Goal: Task Accomplishment & Management: Use online tool/utility

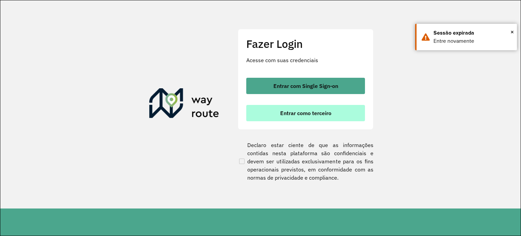
click at [315, 108] on button "Entrar como terceiro" at bounding box center [305, 113] width 119 height 16
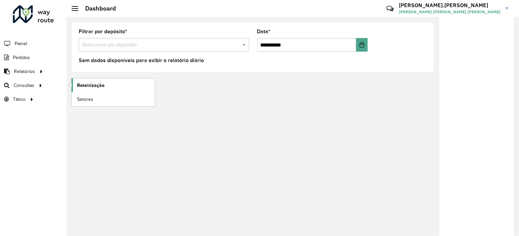
click at [101, 86] on span "Roteirização" at bounding box center [90, 85] width 27 height 7
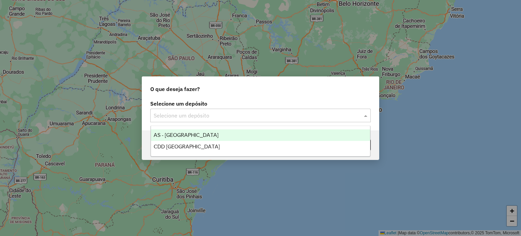
click at [238, 119] on input "text" at bounding box center [254, 116] width 200 height 8
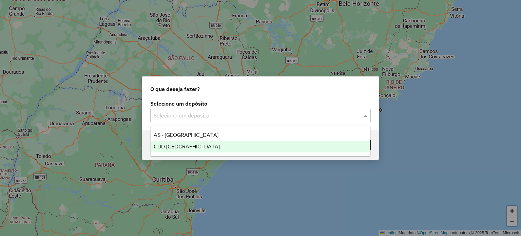
click at [187, 143] on div "CDD Florianópolis" at bounding box center [261, 147] width 220 height 12
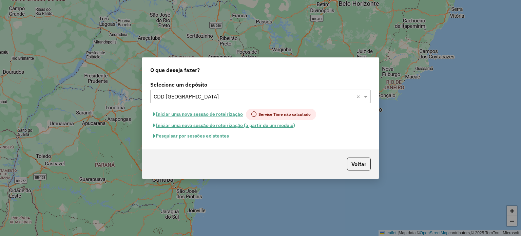
click at [185, 135] on button "Pesquisar por sessões existentes" at bounding box center [191, 136] width 82 height 11
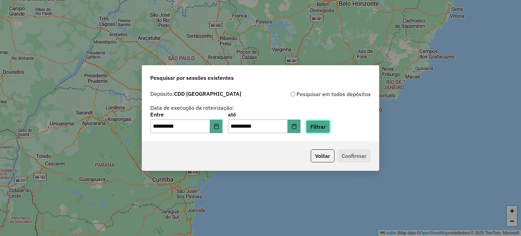
click at [328, 130] on button "Filtrar" at bounding box center [318, 126] width 24 height 13
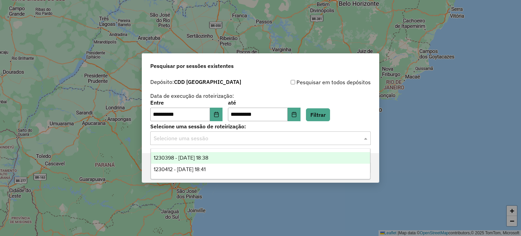
click at [303, 135] on input "text" at bounding box center [254, 138] width 200 height 8
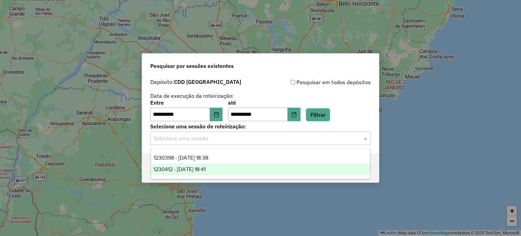
click at [222, 170] on div "1230412 - 16/08/2025 18:41" at bounding box center [261, 170] width 220 height 12
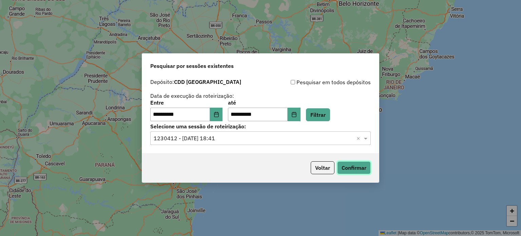
click at [355, 167] on button "Confirmar" at bounding box center [354, 167] width 34 height 13
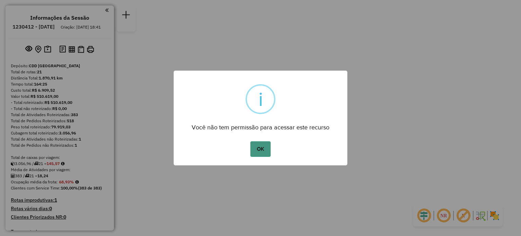
click at [257, 150] on button "OK" at bounding box center [260, 149] width 20 height 16
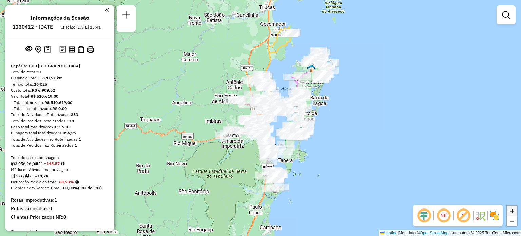
click at [512, 211] on span "+" at bounding box center [512, 210] width 4 height 8
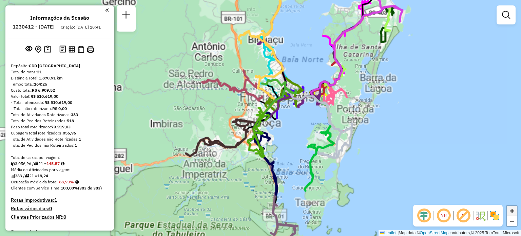
click at [512, 211] on span "+" at bounding box center [512, 210] width 4 height 8
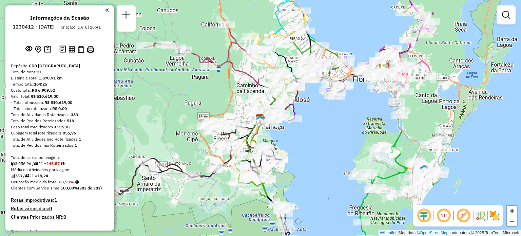
click at [37, 203] on h4 "Rotas improdutivas: 1" at bounding box center [60, 200] width 98 height 6
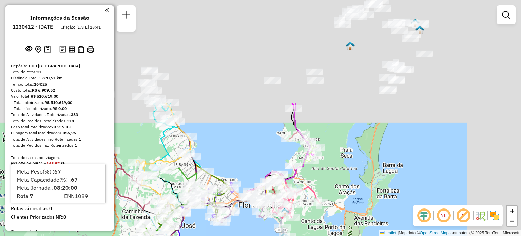
drag, startPoint x: 444, startPoint y: 49, endPoint x: 304, endPoint y: 231, distance: 229.9
click at [304, 231] on div "Janela de atendimento Grade de atendimento Capacidade Transportadoras Veículos …" at bounding box center [260, 118] width 521 height 236
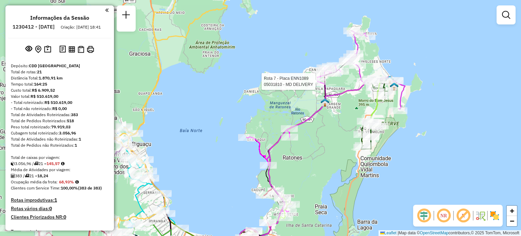
select select "**********"
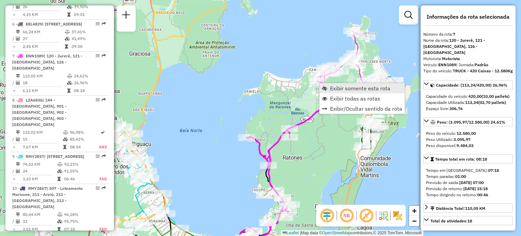
scroll to position [512, 0]
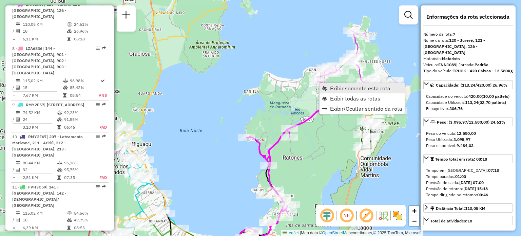
click at [331, 89] on span "Exibir somente esta rota" at bounding box center [360, 88] width 60 height 5
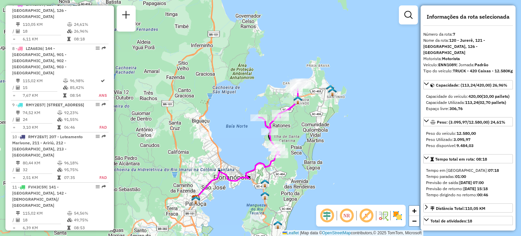
drag, startPoint x: 319, startPoint y: 85, endPoint x: 310, endPoint y: 106, distance: 22.8
click at [310, 106] on div "Janela de atendimento Grade de atendimento Capacidade Transportadoras Veículos …" at bounding box center [260, 118] width 521 height 236
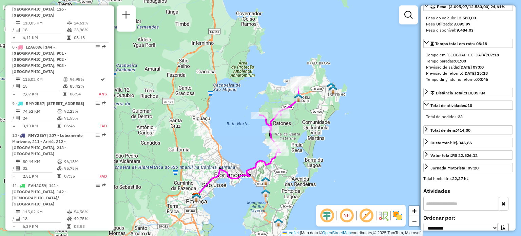
scroll to position [136, 0]
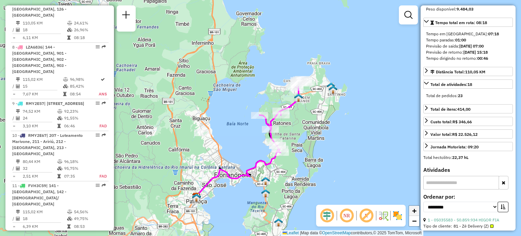
click at [414, 213] on span "+" at bounding box center [414, 210] width 4 height 8
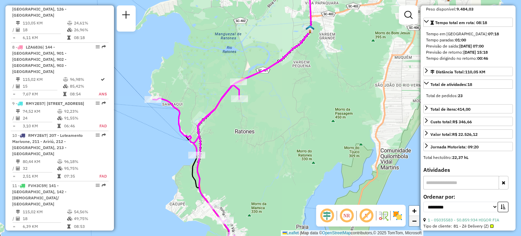
click at [415, 226] on link "−" at bounding box center [414, 221] width 10 height 10
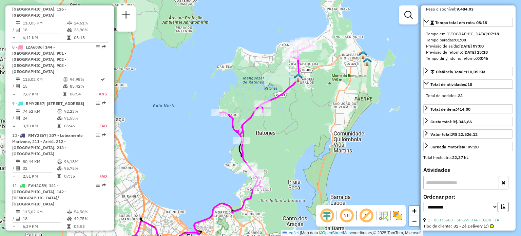
drag, startPoint x: 345, startPoint y: 117, endPoint x: 358, endPoint y: 121, distance: 13.5
click at [358, 121] on div "Janela de atendimento Grade de atendimento Capacidade Transportadoras Veículos …" at bounding box center [260, 118] width 521 height 236
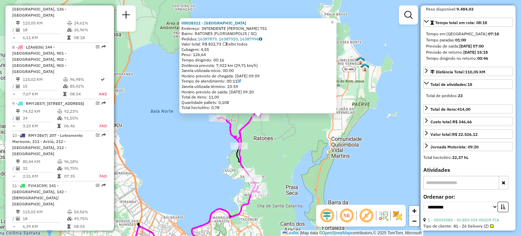
scroll to position [512, 0]
click at [260, 152] on div "05028312 - [GEOGRAPHIC_DATA] Endereço: INTENDENTE [PERSON_NAME] 751 Bairro: RAT…" at bounding box center [260, 118] width 521 height 236
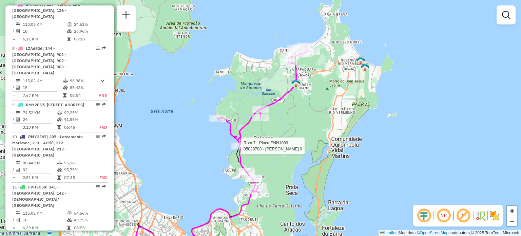
select select "**********"
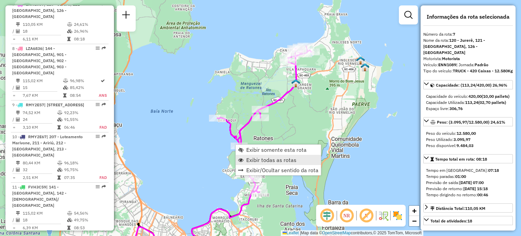
click at [257, 158] on span "Exibir todas as rotas" at bounding box center [271, 159] width 50 height 5
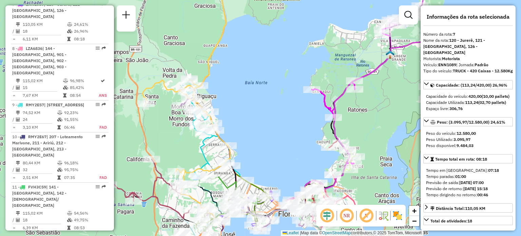
drag, startPoint x: 284, startPoint y: 135, endPoint x: 378, endPoint y: 107, distance: 98.5
click at [378, 107] on div "Janela de atendimento Grade de atendimento Capacidade Transportadoras Veículos …" at bounding box center [260, 118] width 521 height 236
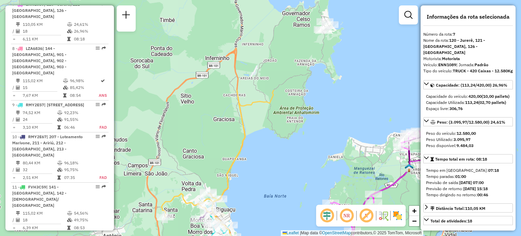
drag, startPoint x: 232, startPoint y: 67, endPoint x: 251, endPoint y: 181, distance: 114.9
click at [251, 181] on div "Janela de atendimento Grade de atendimento Capacidade Transportadoras Veículos …" at bounding box center [260, 118] width 521 height 236
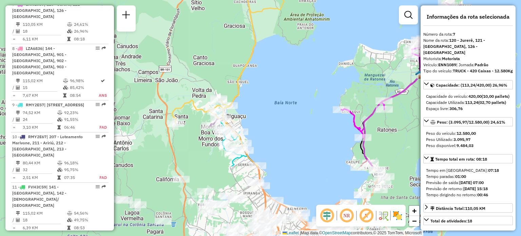
drag, startPoint x: 251, startPoint y: 181, endPoint x: 262, endPoint y: 87, distance: 93.9
click at [262, 87] on div "Janela de atendimento Grade de atendimento Capacidade Transportadoras Veículos …" at bounding box center [260, 118] width 521 height 236
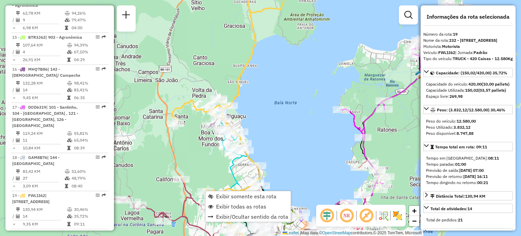
scroll to position [1004, 0]
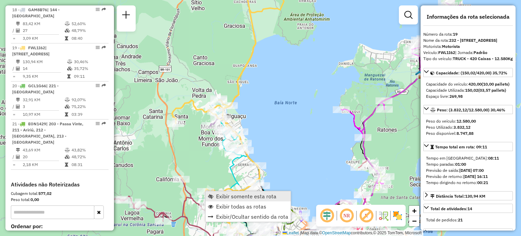
click at [223, 201] on link "Exibir somente esta rota" at bounding box center [248, 196] width 85 height 10
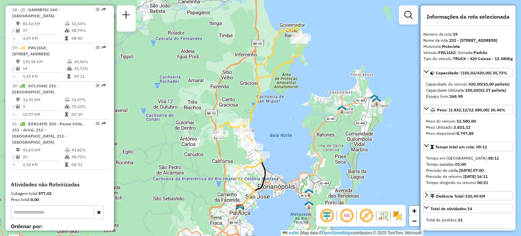
click at [345, 211] on em at bounding box center [347, 215] width 16 height 16
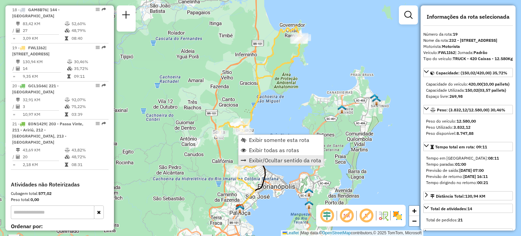
click at [256, 155] on link "Exibir/Ocultar sentido da rota" at bounding box center [281, 160] width 85 height 10
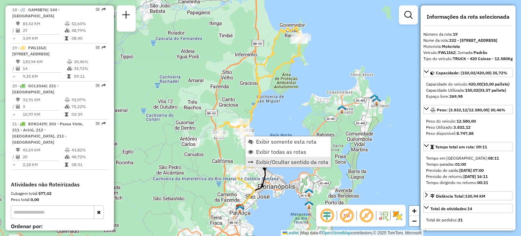
click at [265, 163] on span "Exibir/Ocultar sentido da rota" at bounding box center [292, 161] width 72 height 5
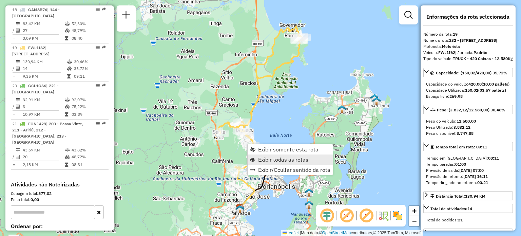
click at [267, 157] on span "Exibir todas as rotas" at bounding box center [283, 159] width 50 height 5
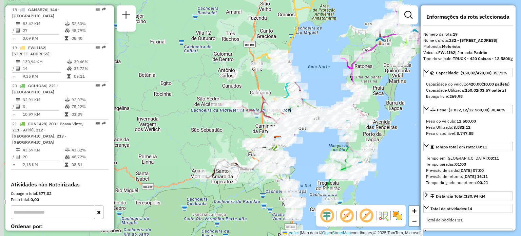
drag, startPoint x: 306, startPoint y: 89, endPoint x: 344, endPoint y: 19, distance: 79.1
click at [344, 19] on div "Janela de atendimento Grade de atendimento Capacidade Transportadoras Veículos …" at bounding box center [260, 118] width 521 height 236
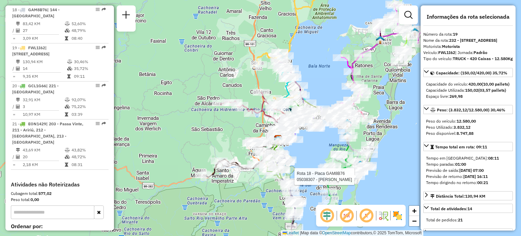
click at [364, 180] on div at bounding box center [356, 176] width 17 height 7
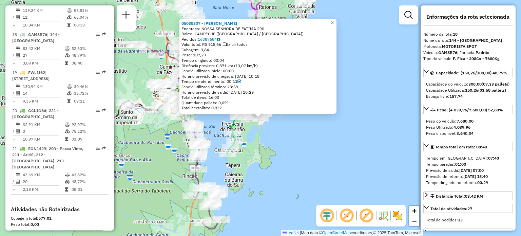
scroll to position [966, 0]
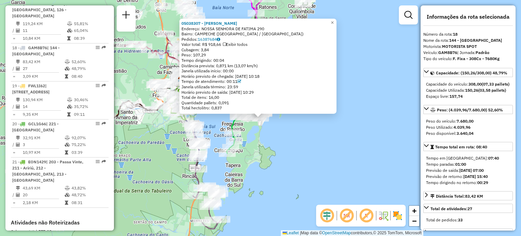
click at [269, 146] on div "05038307 - MAYCON RAMOS Endereço: [GEOGRAPHIC_DATA] 290 Bairro: [GEOGRAPHIC_DAT…" at bounding box center [260, 118] width 521 height 236
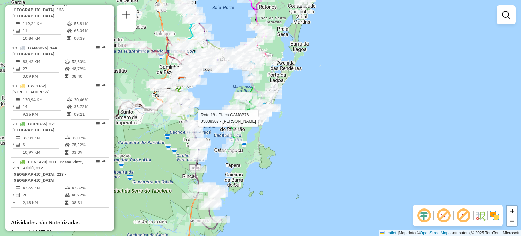
select select "**********"
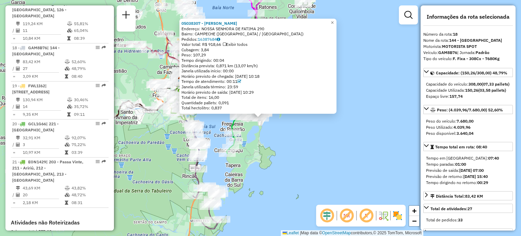
click at [270, 124] on div "05038307 - MAYCON RAMOS Endereço: [GEOGRAPHIC_DATA] 290 Bairro: [GEOGRAPHIC_DAT…" at bounding box center [260, 118] width 521 height 236
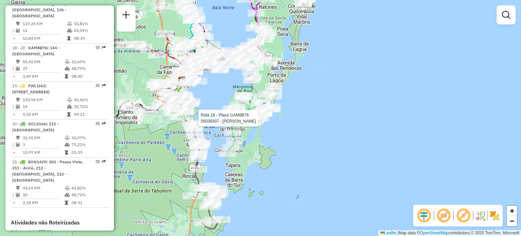
select select "**********"
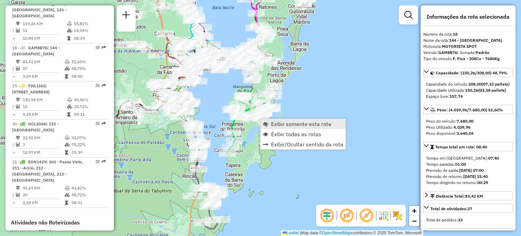
click at [278, 125] on span "Exibir somente esta rota" at bounding box center [301, 123] width 60 height 5
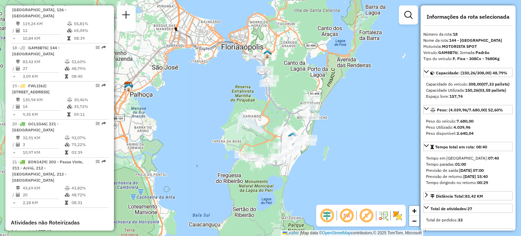
drag, startPoint x: 328, startPoint y: 126, endPoint x: 286, endPoint y: 105, distance: 47.5
click at [286, 105] on icon at bounding box center [279, 110] width 68 height 111
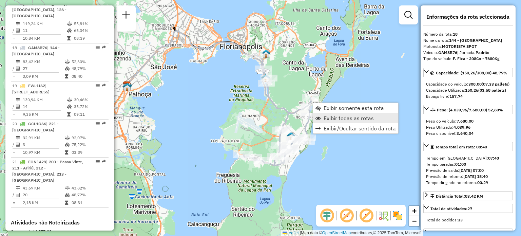
click at [322, 115] on link "Exibir todas as rotas" at bounding box center [355, 118] width 85 height 10
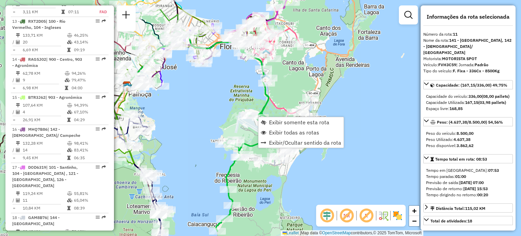
scroll to position [682, 0]
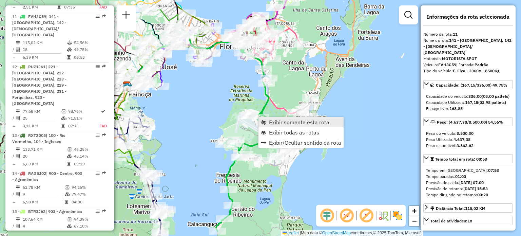
click at [267, 120] on link "Exibir somente esta rota" at bounding box center [301, 122] width 85 height 10
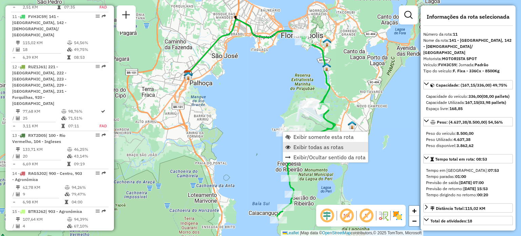
click at [296, 148] on span "Exibir todas as rotas" at bounding box center [319, 146] width 50 height 5
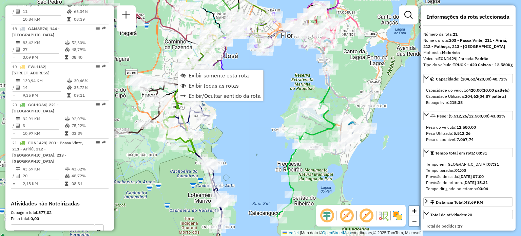
scroll to position [1023, 0]
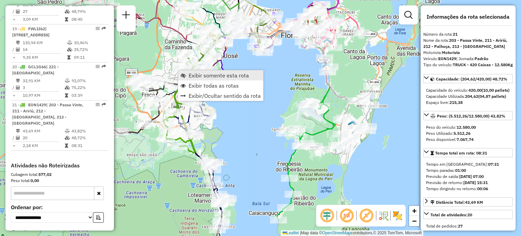
click at [190, 73] on span "Exibir somente esta rota" at bounding box center [219, 75] width 60 height 5
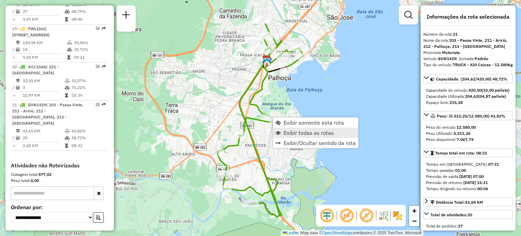
click at [291, 131] on span "Exibir todas as rotas" at bounding box center [309, 132] width 50 height 5
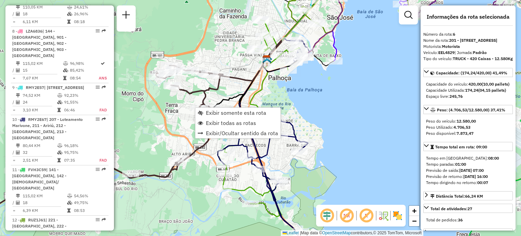
scroll to position [474, 0]
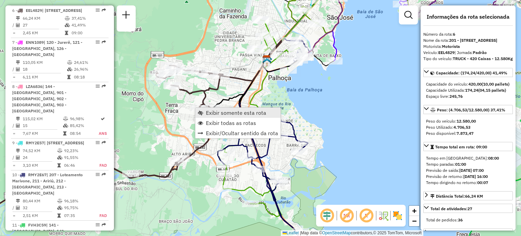
click at [208, 113] on span "Exibir somente esta rota" at bounding box center [236, 112] width 60 height 5
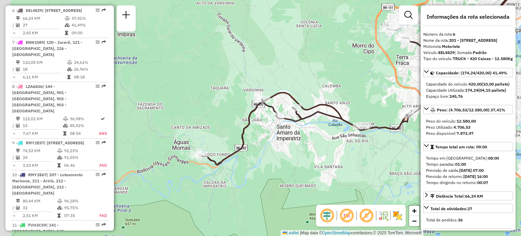
drag, startPoint x: 304, startPoint y: 143, endPoint x: 399, endPoint y: 104, distance: 103.2
click at [399, 104] on div "Janela de atendimento Grade de atendimento Capacidade Transportadoras Veículos …" at bounding box center [260, 118] width 521 height 236
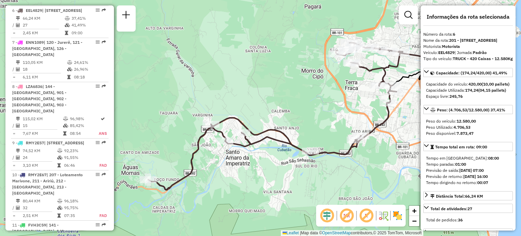
drag, startPoint x: 322, startPoint y: 108, endPoint x: 271, endPoint y: 133, distance: 56.8
click at [271, 133] on icon at bounding box center [275, 116] width 255 height 147
click at [388, 117] on span "Exibir todas as rotas" at bounding box center [386, 115] width 5 height 5
click at [281, 102] on div "Janela de atendimento Grade de atendimento Capacidade Transportadoras Veículos …" at bounding box center [260, 118] width 521 height 236
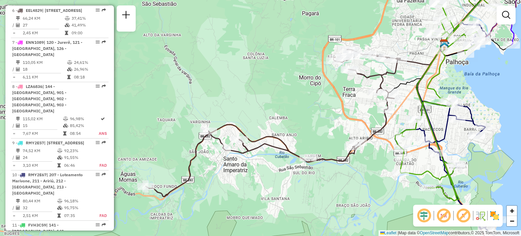
drag, startPoint x: 281, startPoint y: 102, endPoint x: 279, endPoint y: 109, distance: 7.2
click at [279, 109] on div "Janela de atendimento Grade de atendimento Capacidade Transportadoras Veículos …" at bounding box center [260, 118] width 521 height 236
select select "**********"
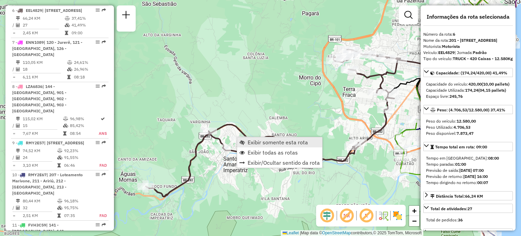
click at [258, 144] on span "Exibir somente esta rota" at bounding box center [278, 141] width 60 height 5
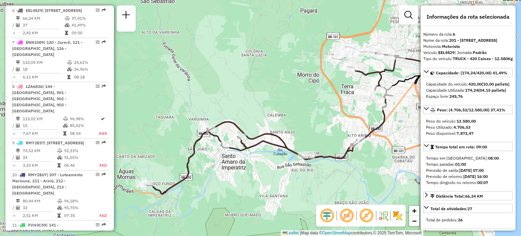
drag, startPoint x: 266, startPoint y: 84, endPoint x: 307, endPoint y: 74, distance: 41.6
click at [307, 74] on div "Janela de atendimento Grade de atendimento Capacidade Transportadoras Veículos …" at bounding box center [260, 118] width 521 height 236
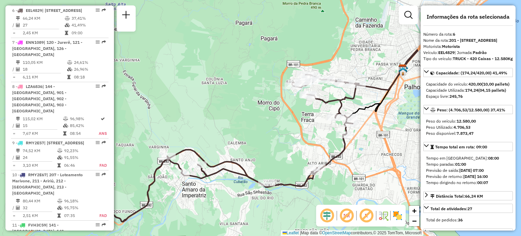
drag, startPoint x: 315, startPoint y: 123, endPoint x: 280, endPoint y: 146, distance: 41.8
click at [280, 146] on div "Janela de atendimento Grade de atendimento Capacidade Transportadoras Veículos …" at bounding box center [260, 118] width 521 height 236
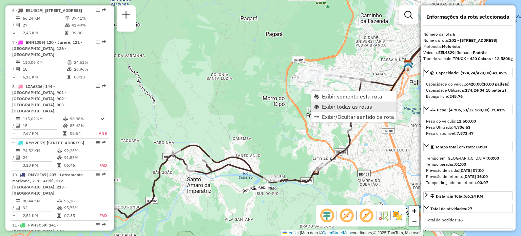
click at [328, 107] on span "Exibir todas as rotas" at bounding box center [347, 106] width 50 height 5
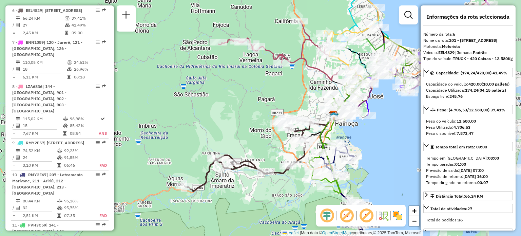
drag, startPoint x: 400, startPoint y: 113, endPoint x: 354, endPoint y: 137, distance: 51.3
click at [354, 137] on div "Janela de atendimento Grade de atendimento Capacidade Transportadoras Veículos …" at bounding box center [260, 118] width 521 height 236
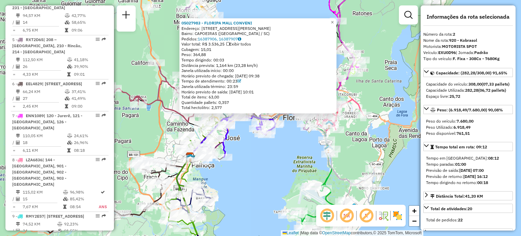
scroll to position [309, 0]
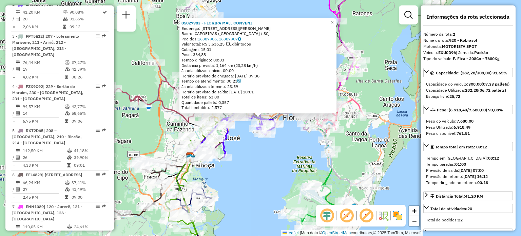
click at [380, 116] on div "05027983 - [GEOGRAPHIC_DATA] CONVENI Endereço: 008 [GEOGRAPHIC_DATA][PERSON_NAM…" at bounding box center [260, 118] width 521 height 236
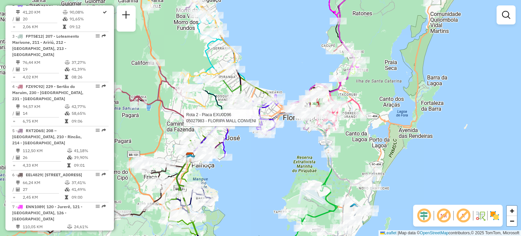
select select "**********"
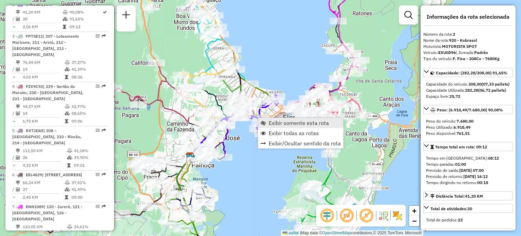
click at [271, 118] on link "Exibir somente esta rota" at bounding box center [300, 123] width 85 height 10
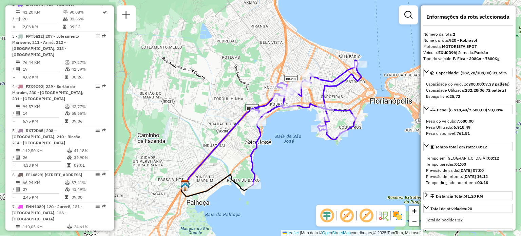
drag, startPoint x: 284, startPoint y: 106, endPoint x: 295, endPoint y: 116, distance: 14.7
click at [295, 116] on div "Janela de atendimento Grade de atendimento Capacidade Transportadoras Veículos …" at bounding box center [260, 118] width 521 height 236
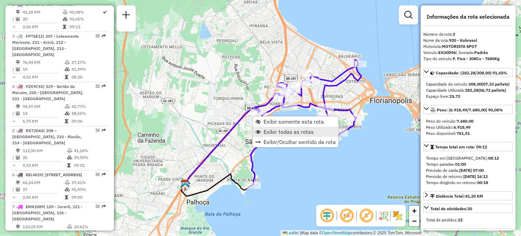
click at [266, 132] on span "Exibir todas as rotas" at bounding box center [289, 131] width 50 height 5
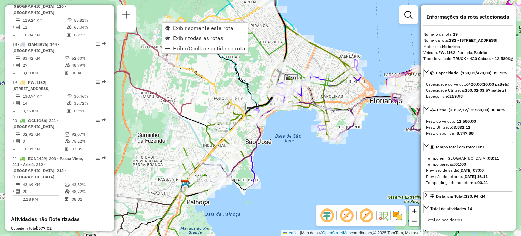
scroll to position [1004, 0]
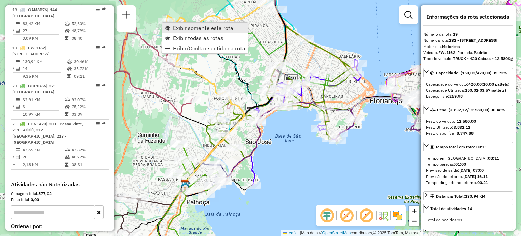
click at [171, 27] on link "Exibir somente esta rota" at bounding box center [205, 28] width 85 height 10
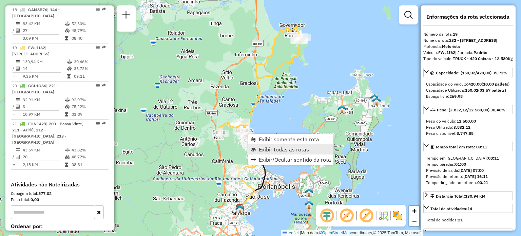
click at [263, 148] on span "Exibir todas as rotas" at bounding box center [284, 149] width 50 height 5
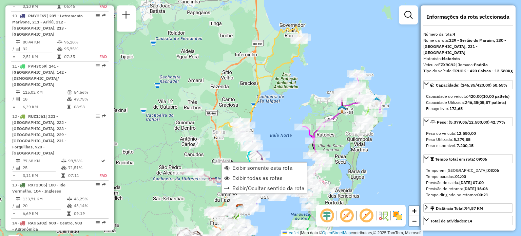
scroll to position [385, 0]
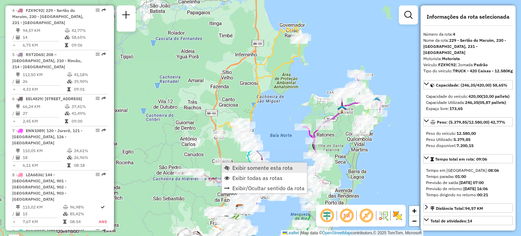
click at [227, 166] on span "Exibir somente esta rota" at bounding box center [226, 167] width 5 height 5
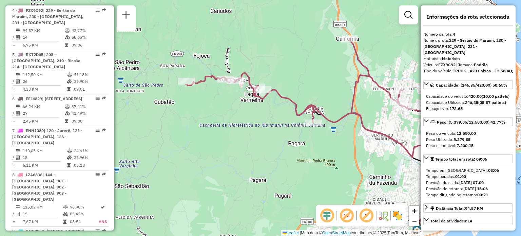
drag, startPoint x: 162, startPoint y: 144, endPoint x: 250, endPoint y: 161, distance: 89.9
click at [250, 161] on div "Janela de atendimento Grade de atendimento Capacidade Transportadoras Veículos …" at bounding box center [260, 118] width 521 height 236
click at [417, 221] on span "−" at bounding box center [414, 220] width 4 height 8
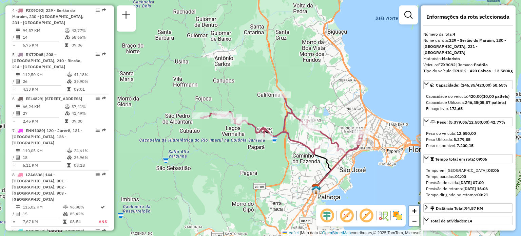
drag, startPoint x: 388, startPoint y: 132, endPoint x: 369, endPoint y: 146, distance: 23.9
click at [369, 146] on div "Janela de atendimento Grade de atendimento Capacidade Transportadoras Veículos …" at bounding box center [260, 118] width 521 height 236
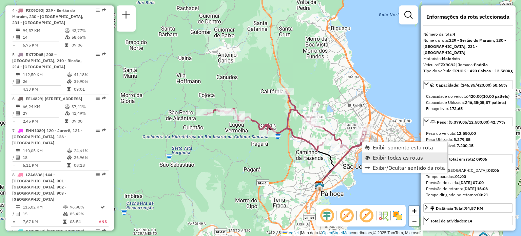
click at [375, 157] on span "Exibir todas as rotas" at bounding box center [398, 157] width 50 height 5
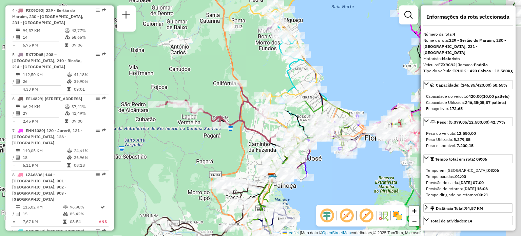
drag, startPoint x: 396, startPoint y: 106, endPoint x: 345, endPoint y: 96, distance: 52.4
click at [345, 96] on div "Janela de atendimento Grade de atendimento Capacidade Transportadoras Veículos …" at bounding box center [260, 118] width 521 height 236
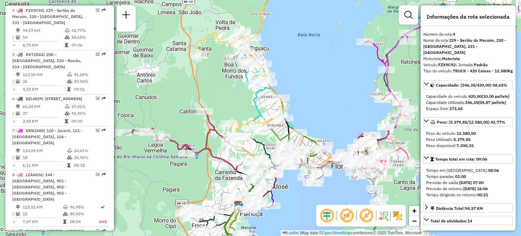
drag, startPoint x: 375, startPoint y: 76, endPoint x: 338, endPoint y: 97, distance: 42.3
click at [338, 97] on div "Janela de atendimento Grade de atendimento Capacidade Transportadoras Veículos …" at bounding box center [260, 118] width 521 height 236
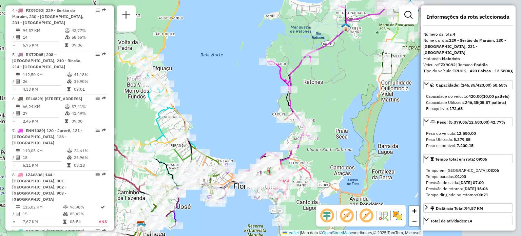
drag, startPoint x: 338, startPoint y: 97, endPoint x: 247, endPoint y: 125, distance: 95.2
click at [247, 125] on div "Janela de atendimento Grade de atendimento Capacidade Transportadoras Veículos …" at bounding box center [260, 118] width 521 height 236
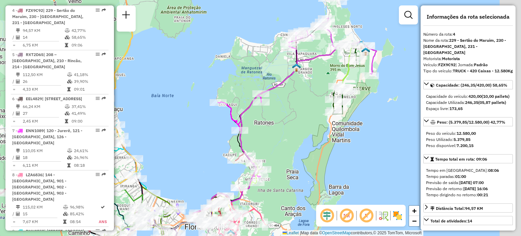
drag, startPoint x: 326, startPoint y: 84, endPoint x: 266, endPoint y: 136, distance: 79.4
click at [266, 136] on div "Janela de atendimento Grade de atendimento Capacidade Transportadoras Veículos …" at bounding box center [260, 118] width 521 height 236
